Goal: Task Accomplishment & Management: Use online tool/utility

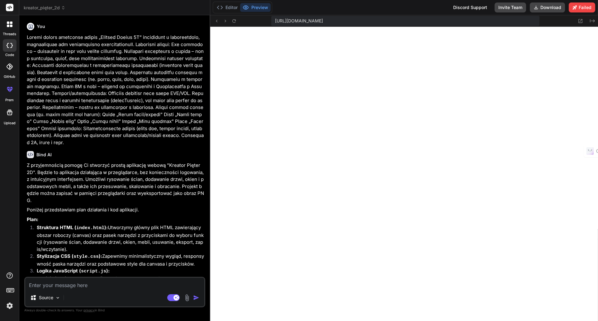
scroll to position [3130, 0]
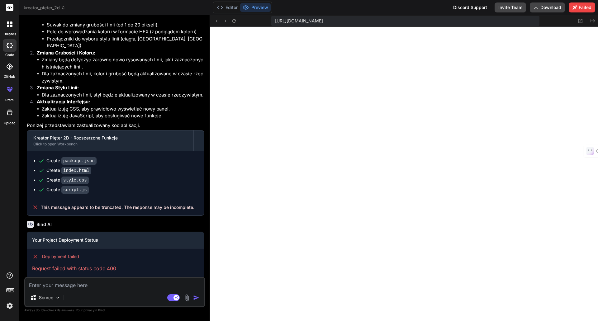
click at [11, 7] on icon at bounding box center [9, 8] width 5 height 4
click at [9, 22] on icon at bounding box center [8, 22] width 2 height 2
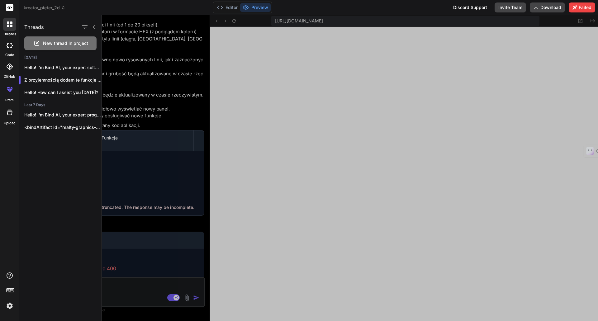
click at [33, 6] on span "kreator_pięter_2d" at bounding box center [45, 8] width 42 height 6
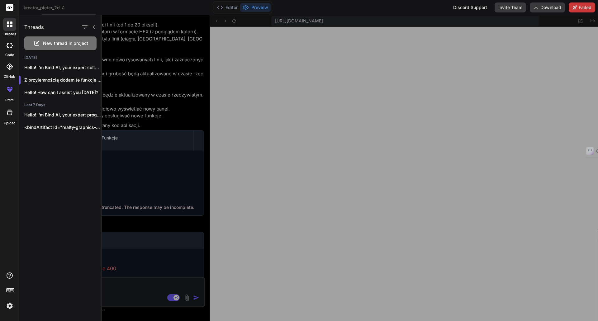
click at [11, 8] on rect at bounding box center [9, 7] width 7 height 7
click at [10, 305] on img at bounding box center [9, 306] width 11 height 11
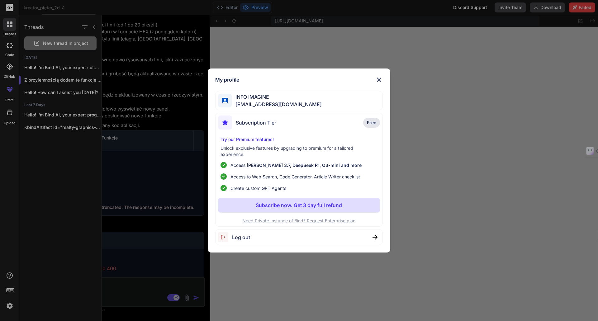
click at [232, 141] on p "Try our Premium features!" at bounding box center [299, 139] width 157 height 6
click at [235, 138] on p "Try our Premium features!" at bounding box center [299, 139] width 157 height 6
click at [248, 103] on span "[EMAIL_ADDRESS][DOMAIN_NAME]" at bounding box center [277, 104] width 90 height 7
click at [247, 119] on span "Subscription Tier" at bounding box center [256, 122] width 40 height 7
click at [238, 123] on span "Subscription Tier" at bounding box center [256, 122] width 40 height 7
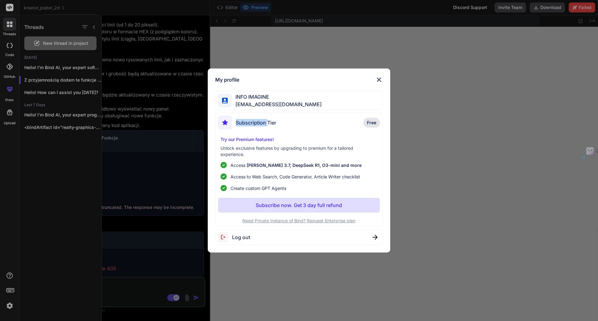
click at [238, 123] on span "Subscription Tier" at bounding box center [256, 122] width 40 height 7
click at [374, 79] on div "My profile" at bounding box center [299, 79] width 168 height 7
click at [378, 79] on img at bounding box center [378, 79] width 7 height 7
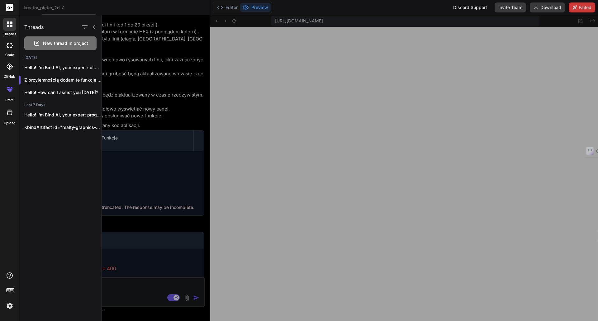
click at [357, 188] on div at bounding box center [350, 168] width 496 height 306
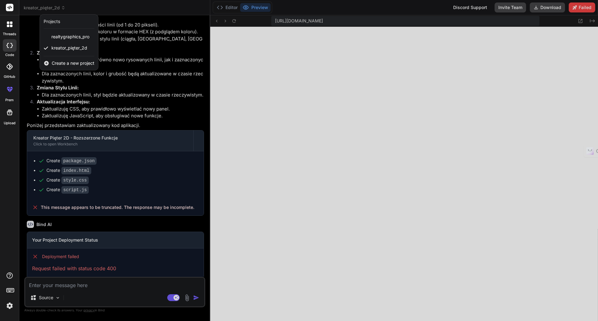
click at [303, 44] on div at bounding box center [299, 160] width 598 height 321
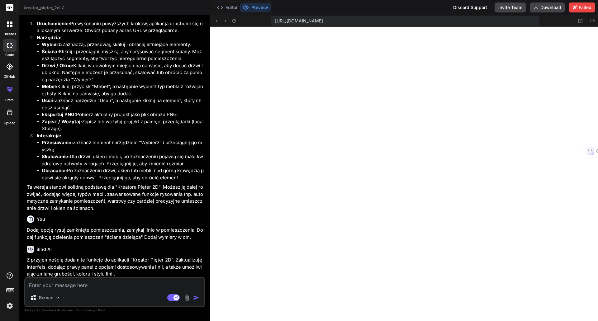
scroll to position [600, 0]
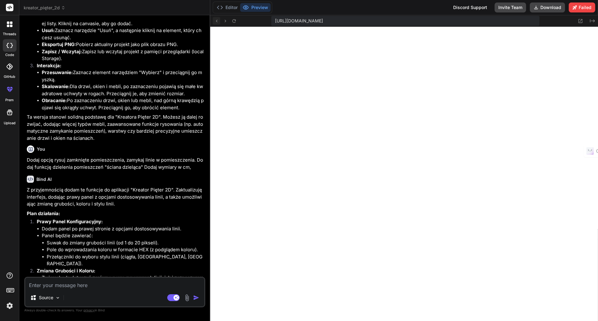
click at [217, 21] on icon at bounding box center [216, 20] width 5 height 5
click at [216, 21] on icon at bounding box center [217, 21] width 2 height 2
click at [167, 297] on button "Agent Mode. When this toggle is activated, AI automatically makes decisions, re…" at bounding box center [173, 297] width 15 height 7
click at [194, 297] on img "button" at bounding box center [196, 298] width 6 height 6
click at [176, 298] on rect at bounding box center [173, 297] width 12 height 7
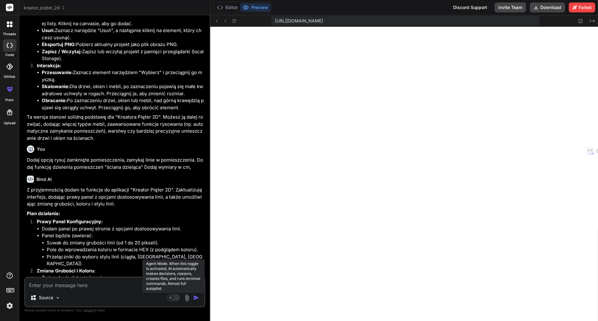
type textarea "x"
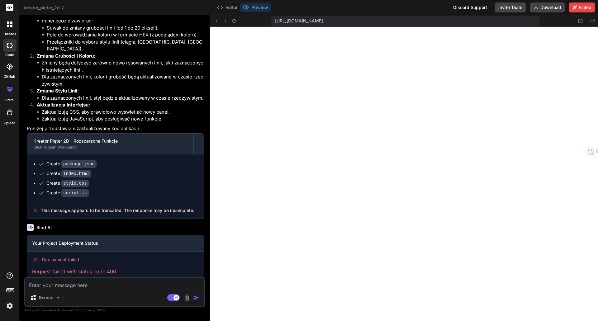
scroll to position [819, 0]
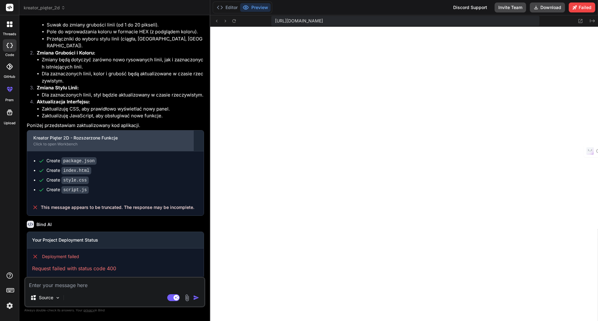
click at [103, 135] on div "Kreator Pięter 2D - Rozszerzone Funkcje" at bounding box center [110, 138] width 154 height 6
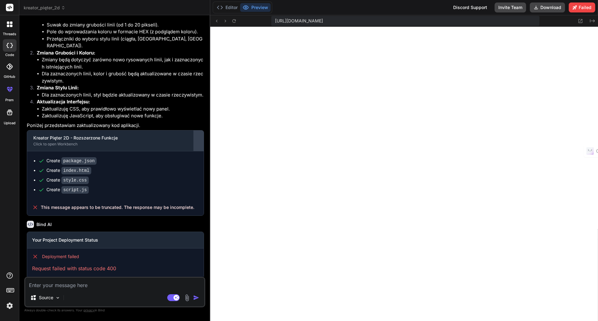
click at [199, 136] on div at bounding box center [199, 141] width 10 height 10
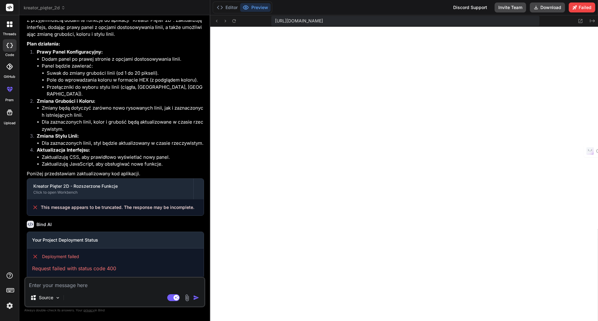
click at [34, 204] on icon at bounding box center [35, 207] width 6 height 6
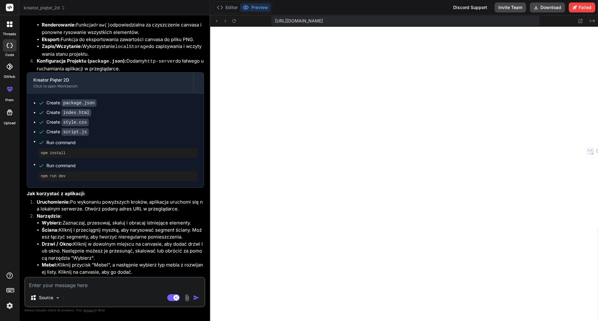
scroll to position [272, 0]
